Goal: Task Accomplishment & Management: Use online tool/utility

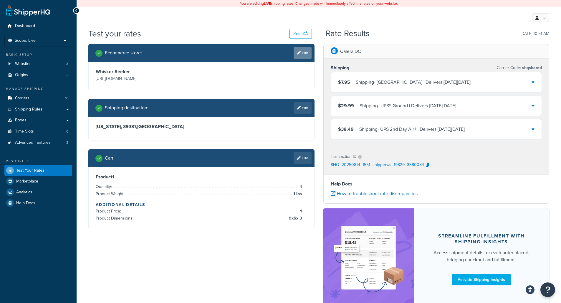
click at [303, 54] on link "Edit" at bounding box center [302, 53] width 18 height 12
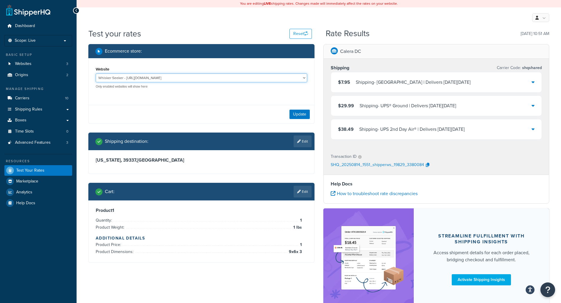
click at [144, 79] on select "Simple Pets - [DOMAIN_NAME] [US_STATE] Hunter Products - [DOMAIN_NAME] Whisker …" at bounding box center [201, 78] width 211 height 9
select select "6e80d1f07d4150de5c7807b96d43dcaf"
click at [96, 74] on select "Simple Pets - [DOMAIN_NAME] [US_STATE] Hunter Products - [DOMAIN_NAME] Whisker …" at bounding box center [201, 78] width 211 height 9
click at [306, 116] on button "Update" at bounding box center [299, 114] width 20 height 9
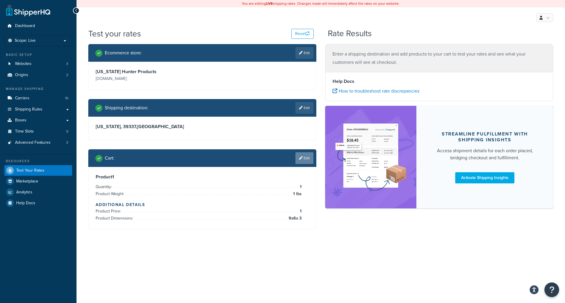
click at [308, 158] on link "Edit" at bounding box center [304, 158] width 18 height 12
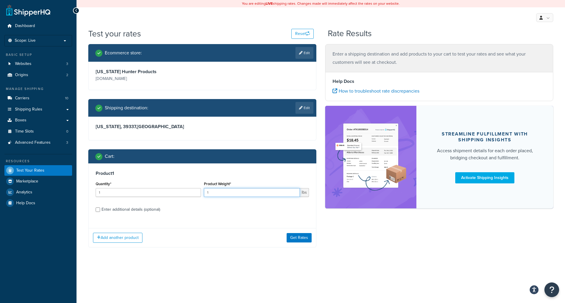
drag, startPoint x: 219, startPoint y: 195, endPoint x: 202, endPoint y: 195, distance: 16.5
click at [202, 195] on div "Product Weight* 1 lbs" at bounding box center [256, 190] width 108 height 21
type input "2"
click at [299, 235] on button "Get Rates" at bounding box center [299, 237] width 25 height 9
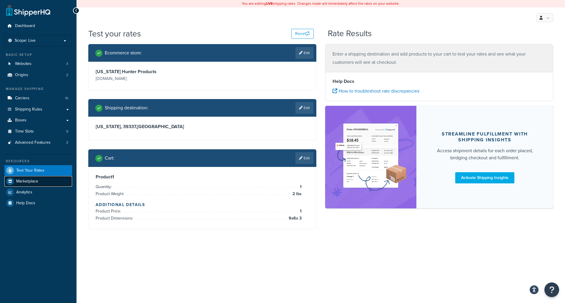
click at [31, 184] on link "Marketplace" at bounding box center [38, 181] width 68 height 11
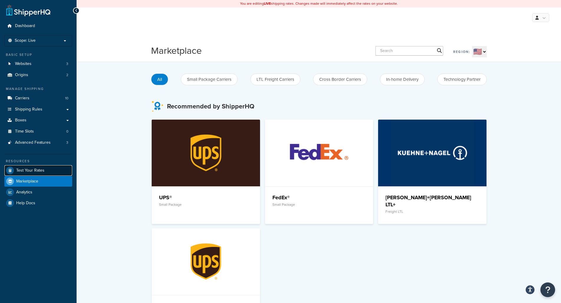
click at [33, 172] on span "Test Your Rates" at bounding box center [30, 170] width 28 height 5
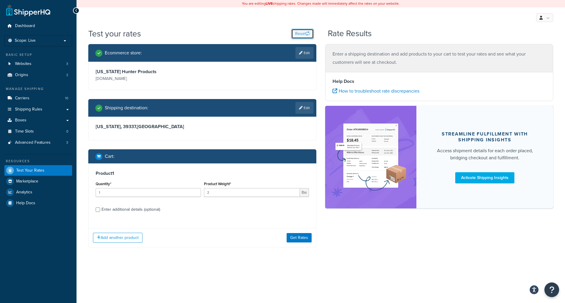
click at [305, 34] on button "Reset" at bounding box center [302, 34] width 22 height 10
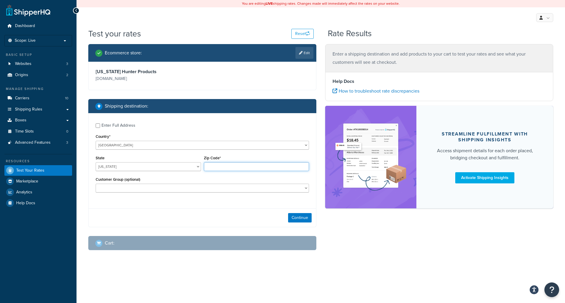
click at [209, 165] on input "Zip Code*" at bounding box center [256, 166] width 105 height 9
type input "39337"
click at [198, 167] on select "[US_STATE] [US_STATE] [US_STATE] [US_STATE] [US_STATE] Armed Forces Americas Ar…" at bounding box center [148, 166] width 105 height 9
select select "MS"
click at [96, 163] on select "[US_STATE] [US_STATE] [US_STATE] [US_STATE] [US_STATE] Armed Forces Americas Ar…" at bounding box center [148, 166] width 105 height 9
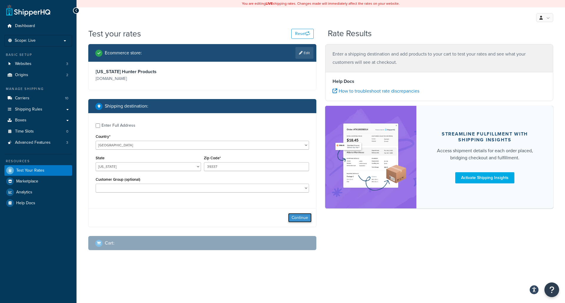
click at [297, 215] on button "Continue" at bounding box center [300, 217] width 24 height 9
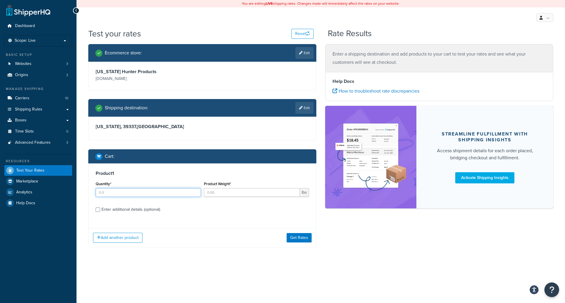
drag, startPoint x: 131, startPoint y: 194, endPoint x: 73, endPoint y: 195, distance: 58.3
click at [73, 195] on div "Dashboard Scope: Live Basic Setup Websites 3 Origins 2 Manage Shipping Carriers…" at bounding box center [282, 151] width 565 height 303
type input "1"
click at [237, 194] on input "Product Weight*" at bounding box center [252, 192] width 96 height 9
type input "1"
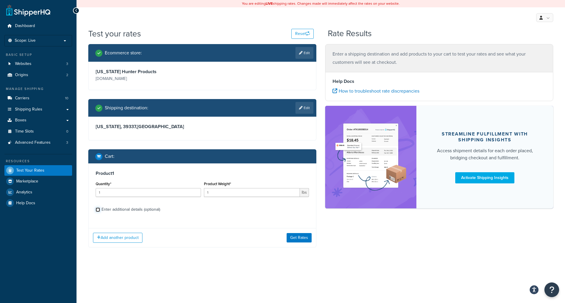
click at [98, 209] on input "Enter additional details (optional)" at bounding box center [98, 210] width 4 height 4
checkbox input "true"
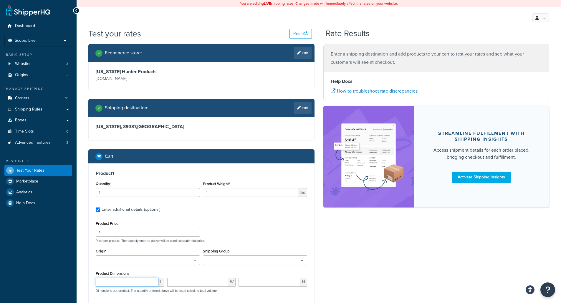
click at [130, 280] on input "number" at bounding box center [127, 282] width 63 height 9
type input "9"
click at [186, 282] on input "number" at bounding box center [197, 282] width 61 height 9
type input "6"
click at [259, 283] on input "number" at bounding box center [269, 282] width 62 height 9
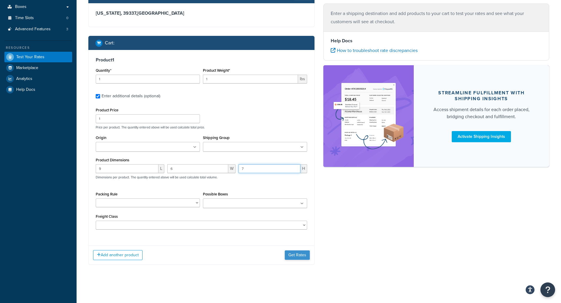
type input "7"
click at [295, 255] on button "Get Rates" at bounding box center [297, 255] width 25 height 9
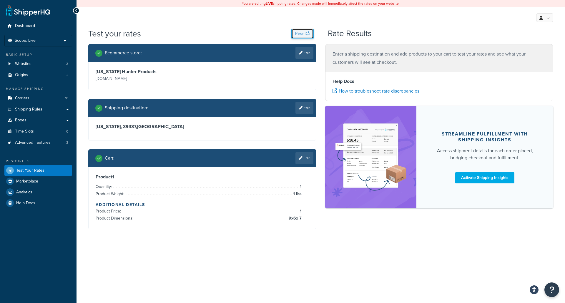
click at [301, 33] on button "Reset" at bounding box center [302, 34] width 22 height 10
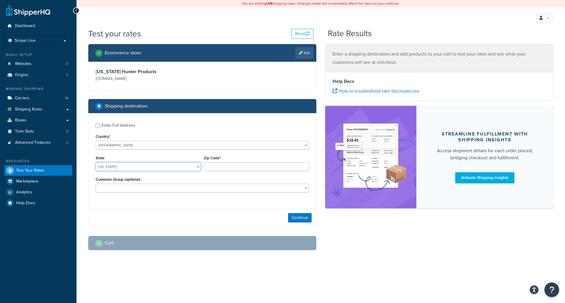
click at [152, 168] on select "[US_STATE] [US_STATE] [US_STATE] [US_STATE] [US_STATE] Armed Forces Americas Ar…" at bounding box center [148, 166] width 105 height 9
select select "MS"
click at [96, 163] on select "[US_STATE] [US_STATE] [US_STATE] [US_STATE] [US_STATE] Armed Forces Americas Ar…" at bounding box center [148, 166] width 105 height 9
click at [224, 167] on input "Zip Code*" at bounding box center [256, 166] width 105 height 9
type input "39337"
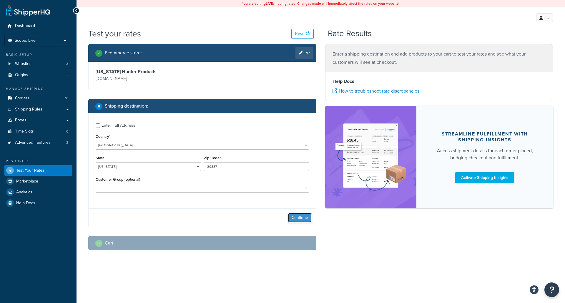
click at [298, 217] on button "Continue" at bounding box center [300, 217] width 24 height 9
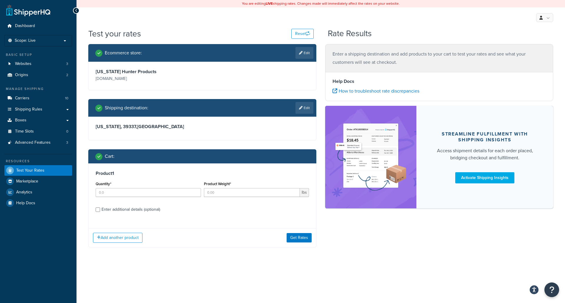
click at [250, 73] on div "[US_STATE] Hunter Products [DOMAIN_NAME]" at bounding box center [202, 76] width 216 height 14
click at [309, 51] on link "Edit" at bounding box center [304, 53] width 18 height 12
select select "6e80d1f07d4150de5c7807b96d43dcaf"
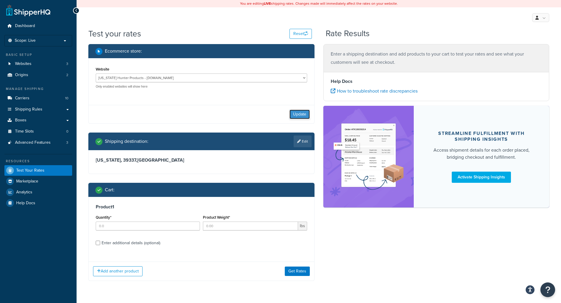
click at [297, 115] on button "Update" at bounding box center [299, 114] width 20 height 9
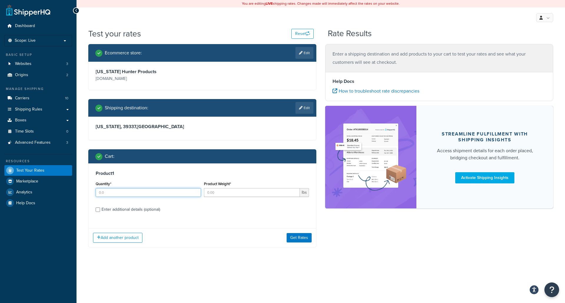
drag, startPoint x: 165, startPoint y: 195, endPoint x: 169, endPoint y: 195, distance: 4.1
click at [166, 195] on input "Quantity*" at bounding box center [148, 192] width 105 height 9
type input "1"
click at [228, 194] on input "Product Weight*" at bounding box center [252, 192] width 96 height 9
type input "1"
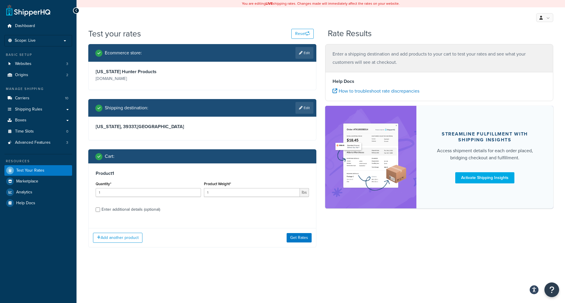
click at [133, 209] on div "Enter additional details (optional)" at bounding box center [131, 210] width 59 height 8
click at [100, 209] on input "Enter additional details (optional)" at bounding box center [98, 210] width 4 height 4
checkbox input "true"
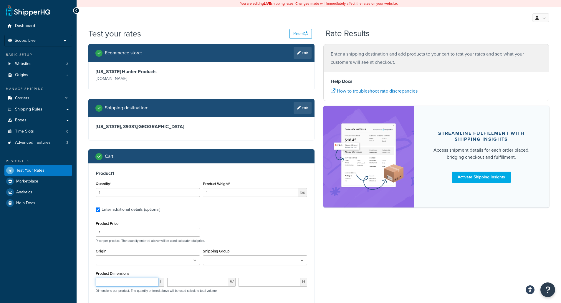
click at [123, 282] on input "number" at bounding box center [127, 282] width 63 height 9
type input "9"
click at [186, 283] on input "number" at bounding box center [197, 282] width 61 height 9
type input "6"
click at [252, 285] on input "number" at bounding box center [269, 282] width 62 height 9
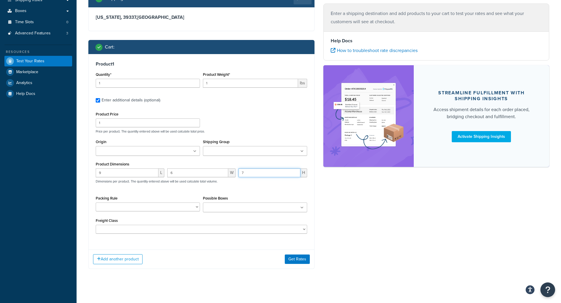
scroll to position [114, 0]
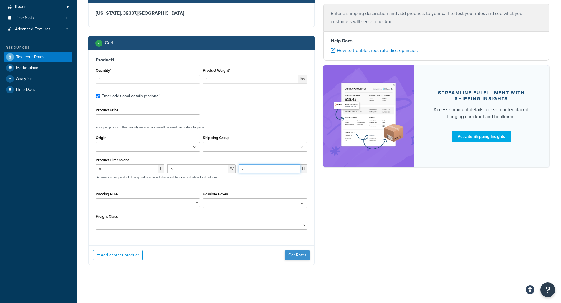
type input "7"
click at [297, 255] on button "Get Rates" at bounding box center [297, 255] width 25 height 9
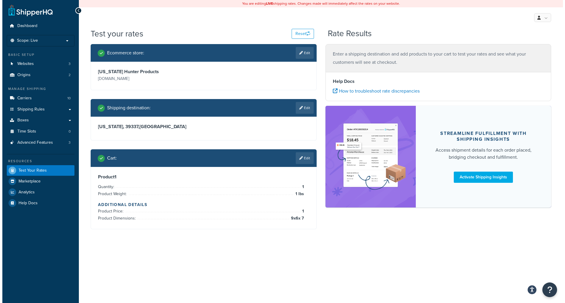
scroll to position [0, 0]
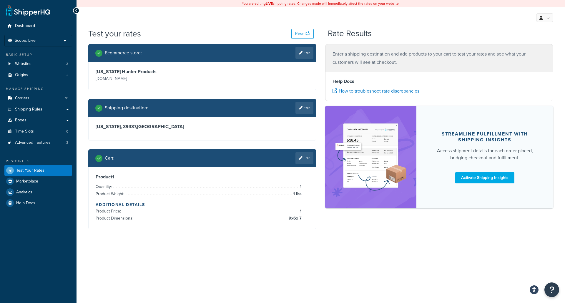
click at [374, 51] on p "Enter a shipping destination and add products to your cart to test your rates a…" at bounding box center [439, 58] width 213 height 16
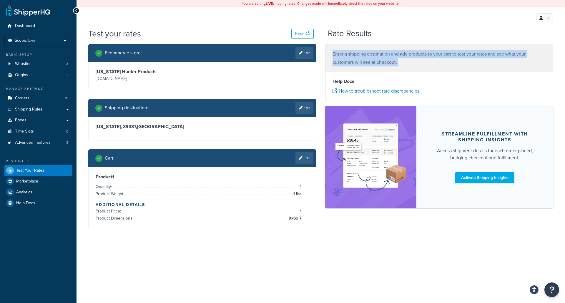
click at [374, 51] on p "Enter a shipping destination and add products to your cart to test your rates a…" at bounding box center [439, 58] width 213 height 16
click at [20, 25] on span "Dashboard" at bounding box center [25, 26] width 20 height 5
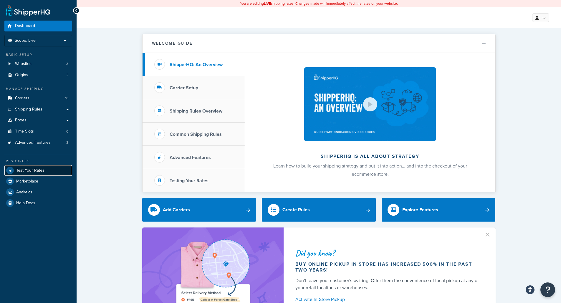
click at [33, 171] on span "Test Your Rates" at bounding box center [30, 170] width 28 height 5
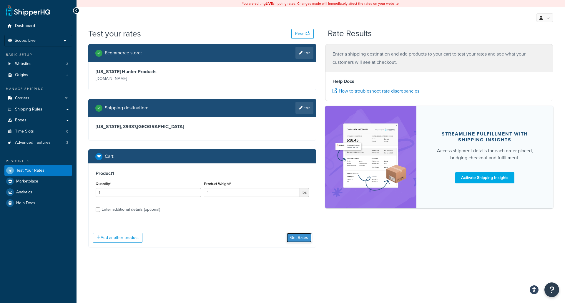
click at [300, 239] on button "Get Rates" at bounding box center [299, 237] width 25 height 9
